Goal: Navigation & Orientation: Find specific page/section

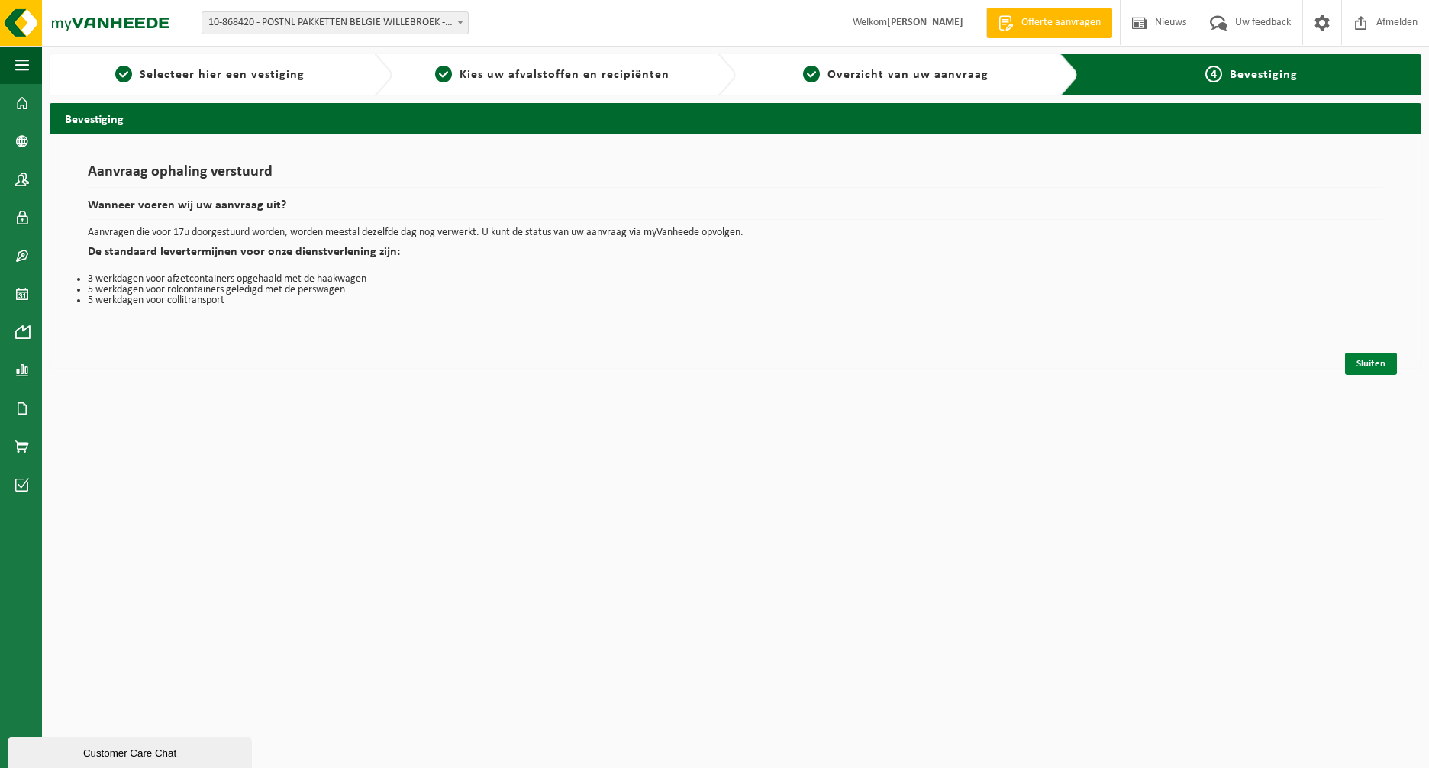
click at [1375, 365] on link "Sluiten" at bounding box center [1371, 364] width 52 height 22
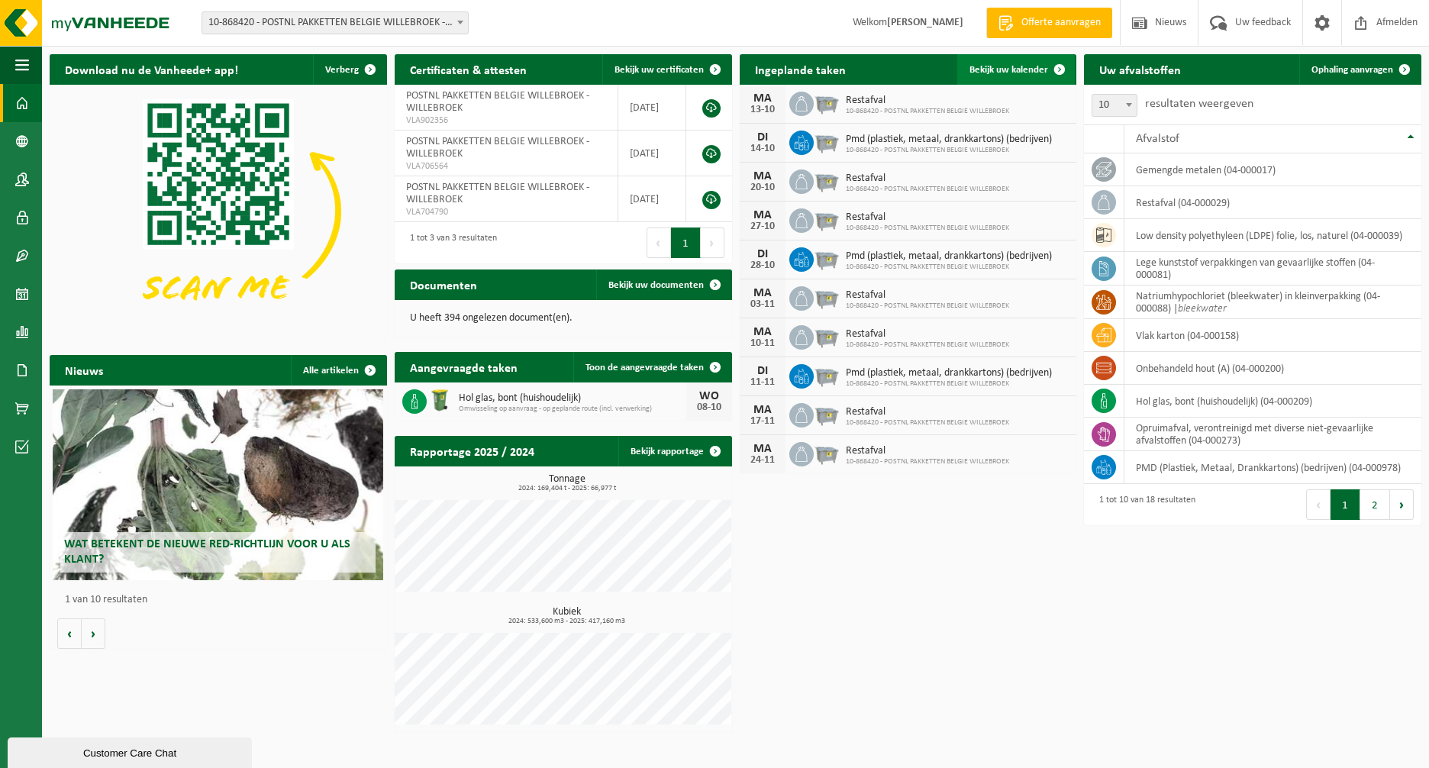
click at [1032, 69] on span "Bekijk uw kalender" at bounding box center [1009, 70] width 79 height 10
